Goal: Navigation & Orientation: Find specific page/section

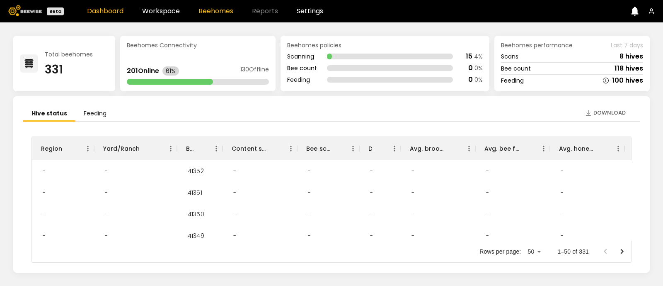
click at [204, 12] on link "Beehomes" at bounding box center [216, 11] width 35 height 7
